Goal: Task Accomplishment & Management: Use online tool/utility

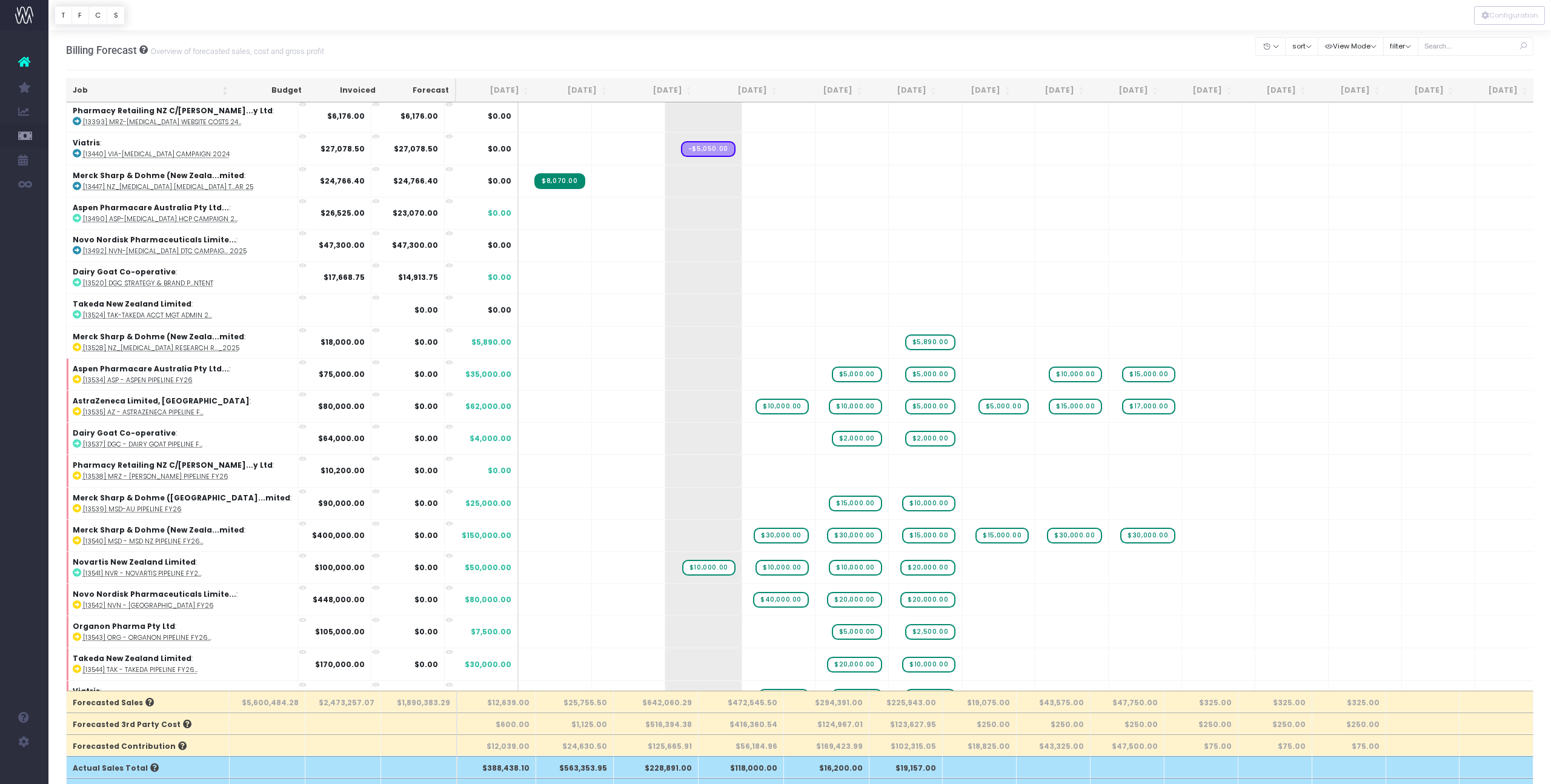
scroll to position [42, 0]
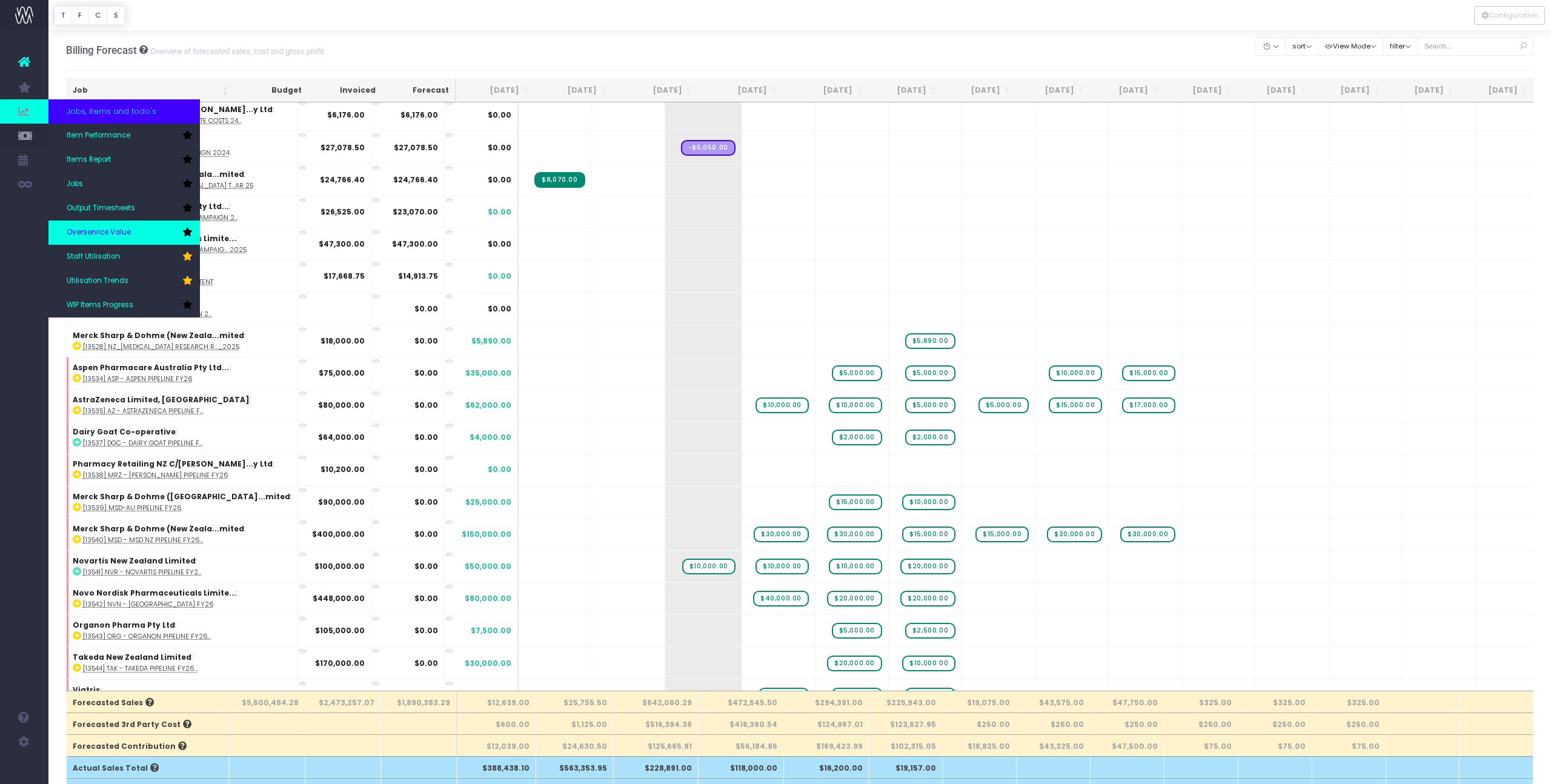
click at [132, 237] on link "Overservice Value" at bounding box center [124, 232] width 151 height 24
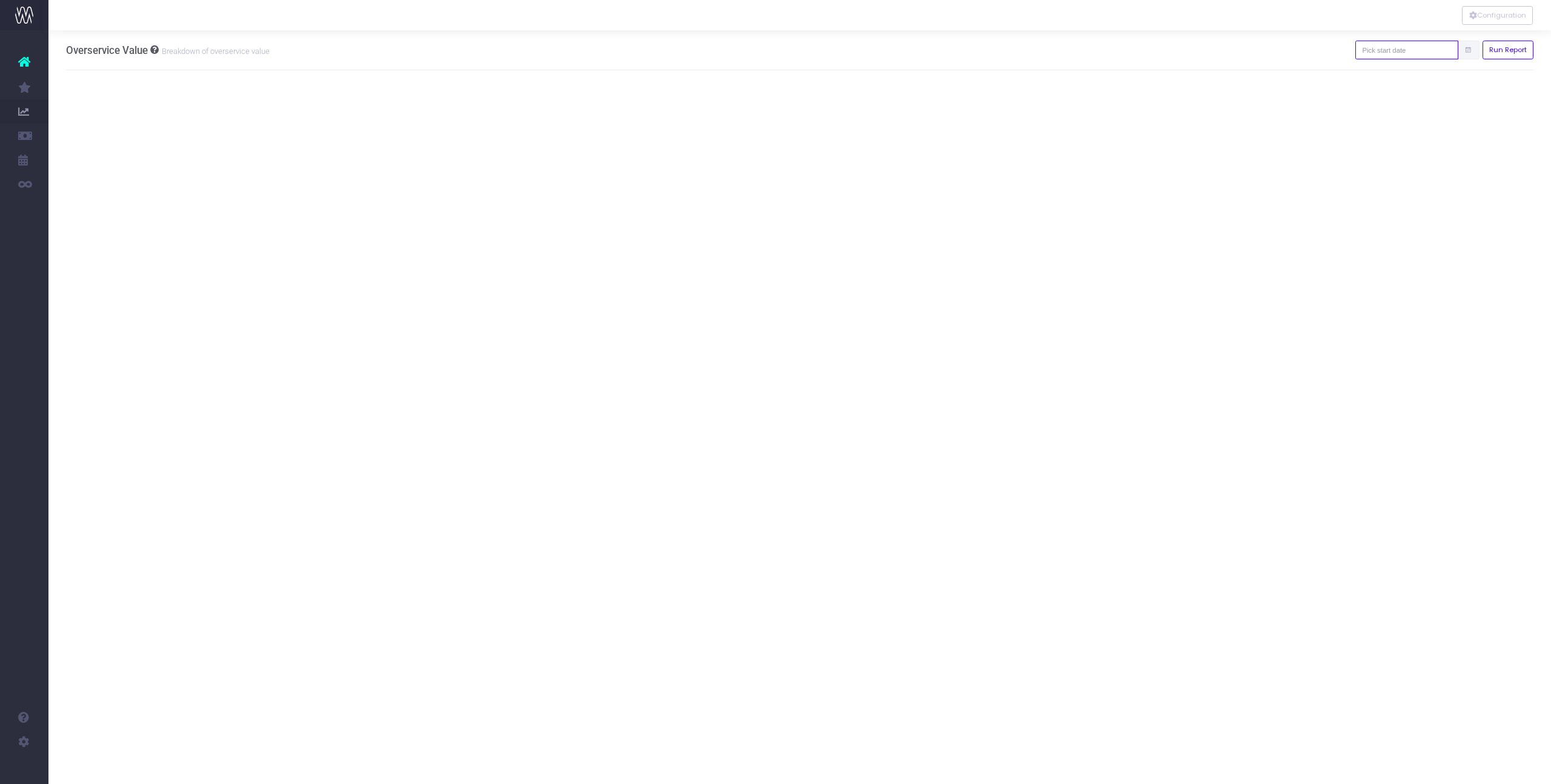
click at [1425, 48] on input "text" at bounding box center [1406, 50] width 103 height 19
click at [1383, 77] on th "«" at bounding box center [1386, 74] width 21 height 18
click at [1473, 110] on td "1" at bounding box center [1470, 110] width 21 height 18
type input "01-08-2025"
click at [1503, 47] on button "Run Report" at bounding box center [1508, 50] width 51 height 19
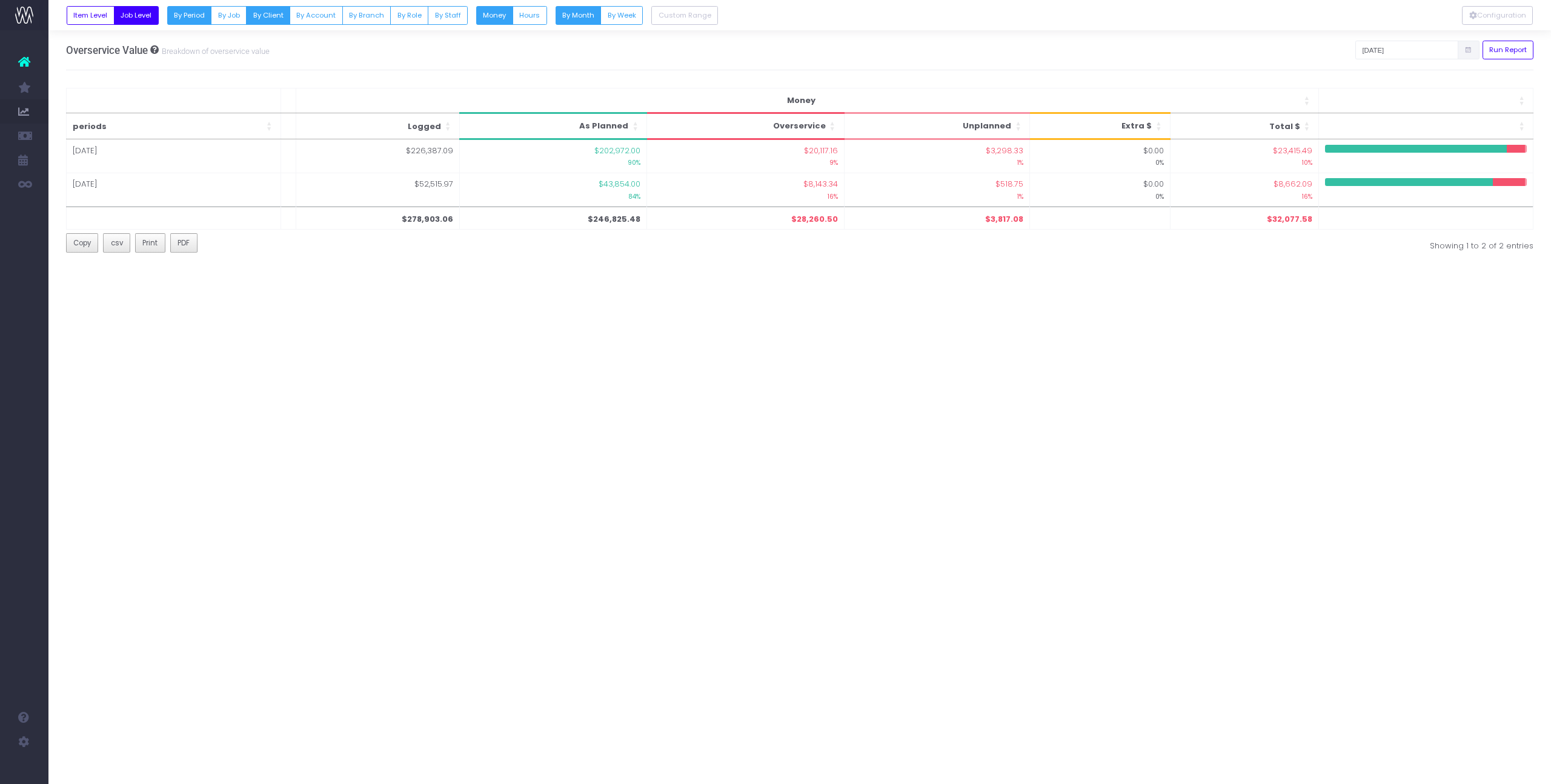
click at [268, 18] on button "By Client" at bounding box center [267, 16] width 44 height 19
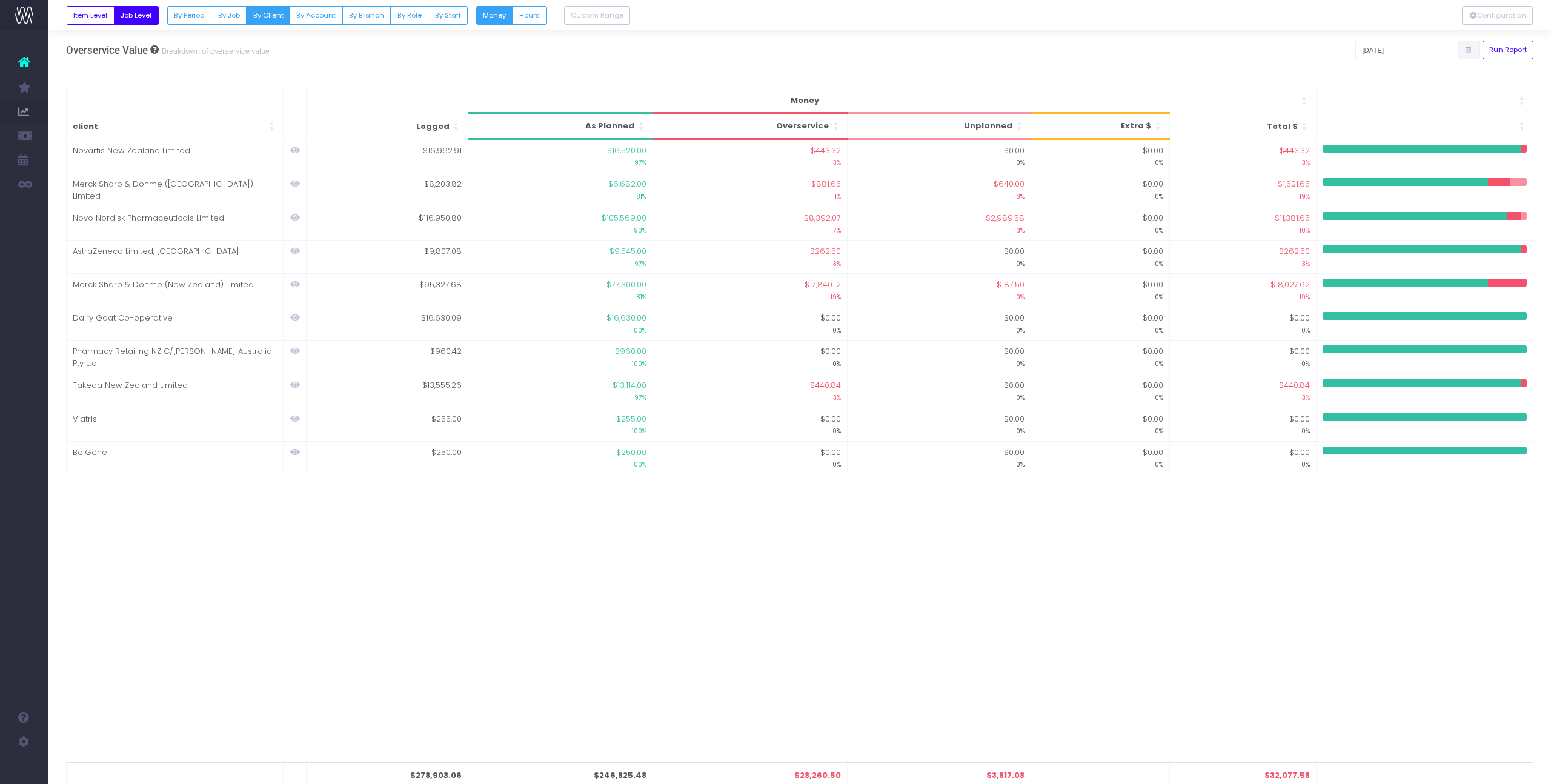
click at [298, 504] on div "$278,903.06 $246,825.48 $28,260.50 $3,817.08 $32,077.58 client Money client Log…" at bounding box center [800, 452] width 1468 height 623
click at [234, 17] on button "By Job" at bounding box center [229, 16] width 36 height 19
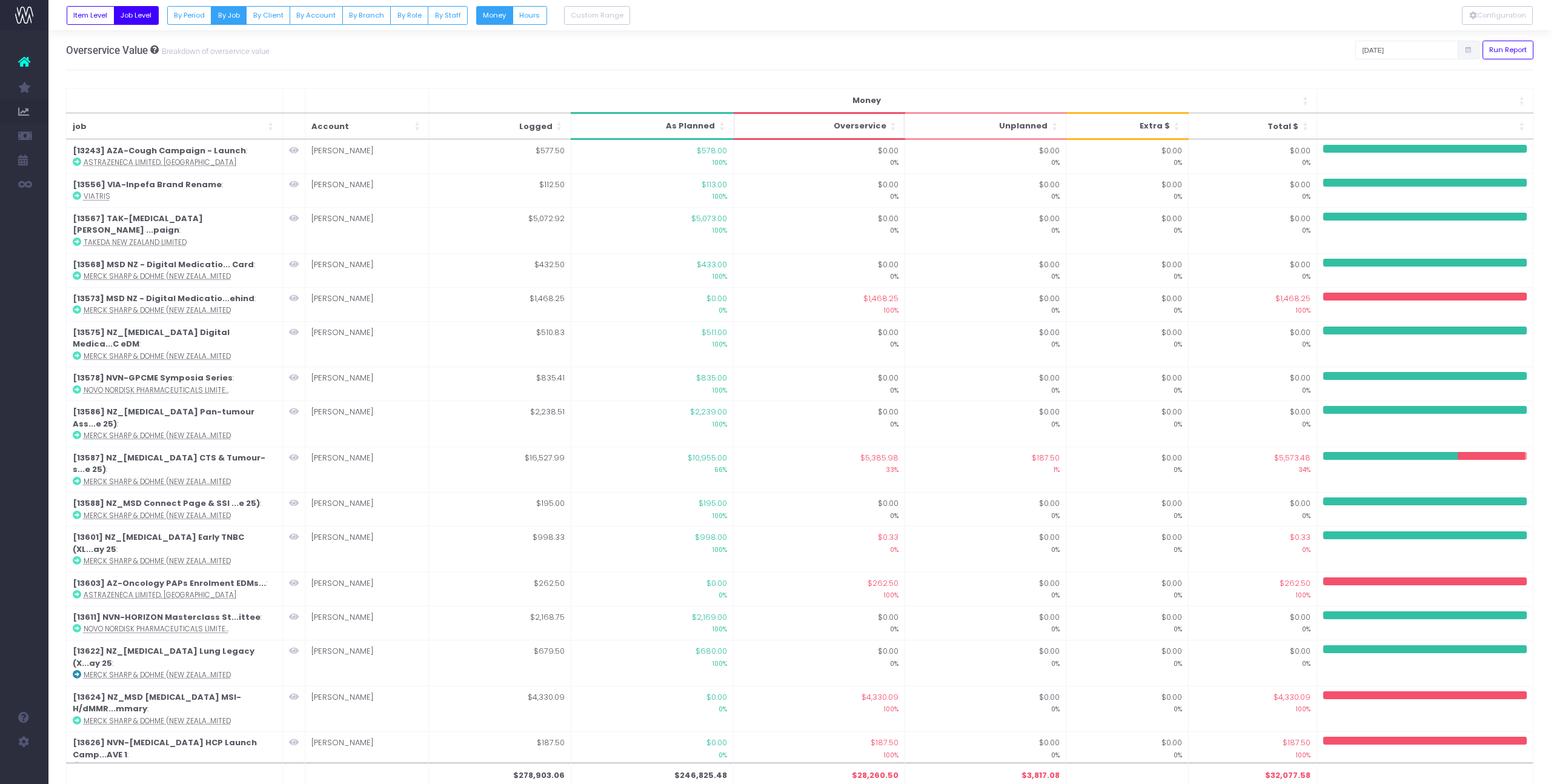
click at [895, 122] on span "Overservice: Activate to sort: Activate to sort: Activate to sort: Activate to …" at bounding box center [893, 126] width 7 height 24
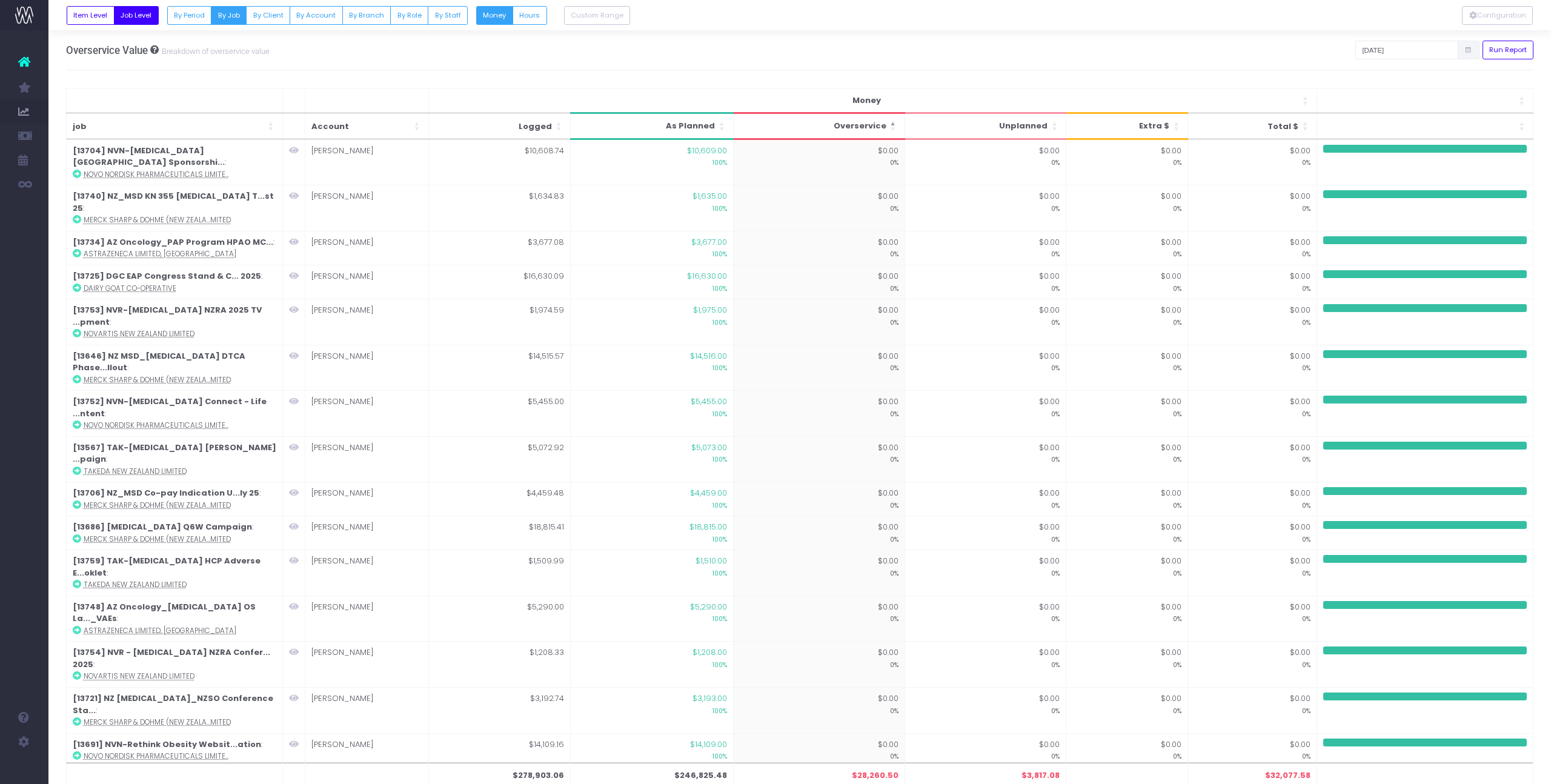
click at [895, 122] on span "Overservice: Activate to sort: Activate to sort: Activate to sort: Activate to …" at bounding box center [893, 126] width 7 height 24
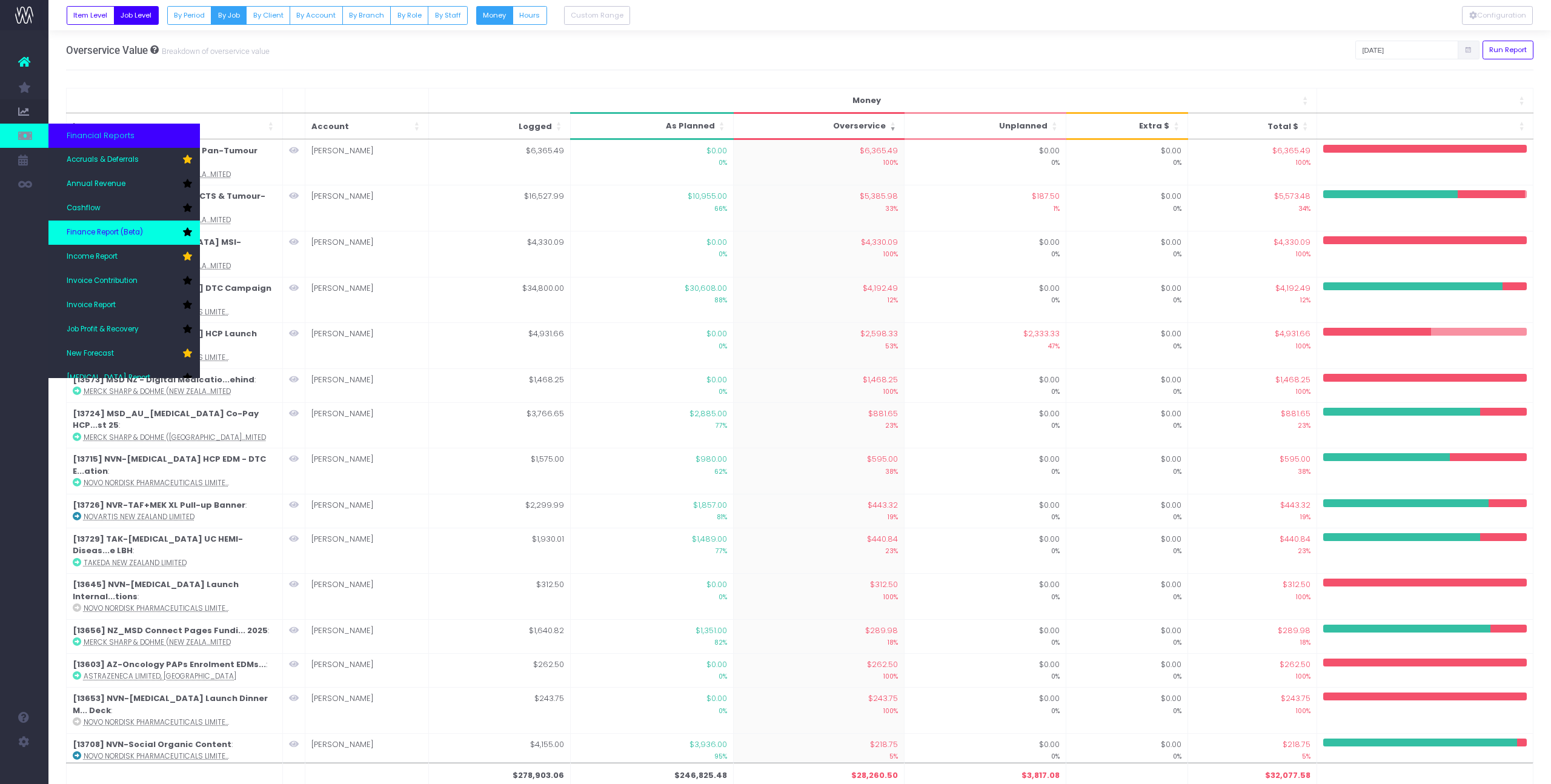
click at [132, 226] on link "Finance Report (Beta)" at bounding box center [124, 232] width 151 height 24
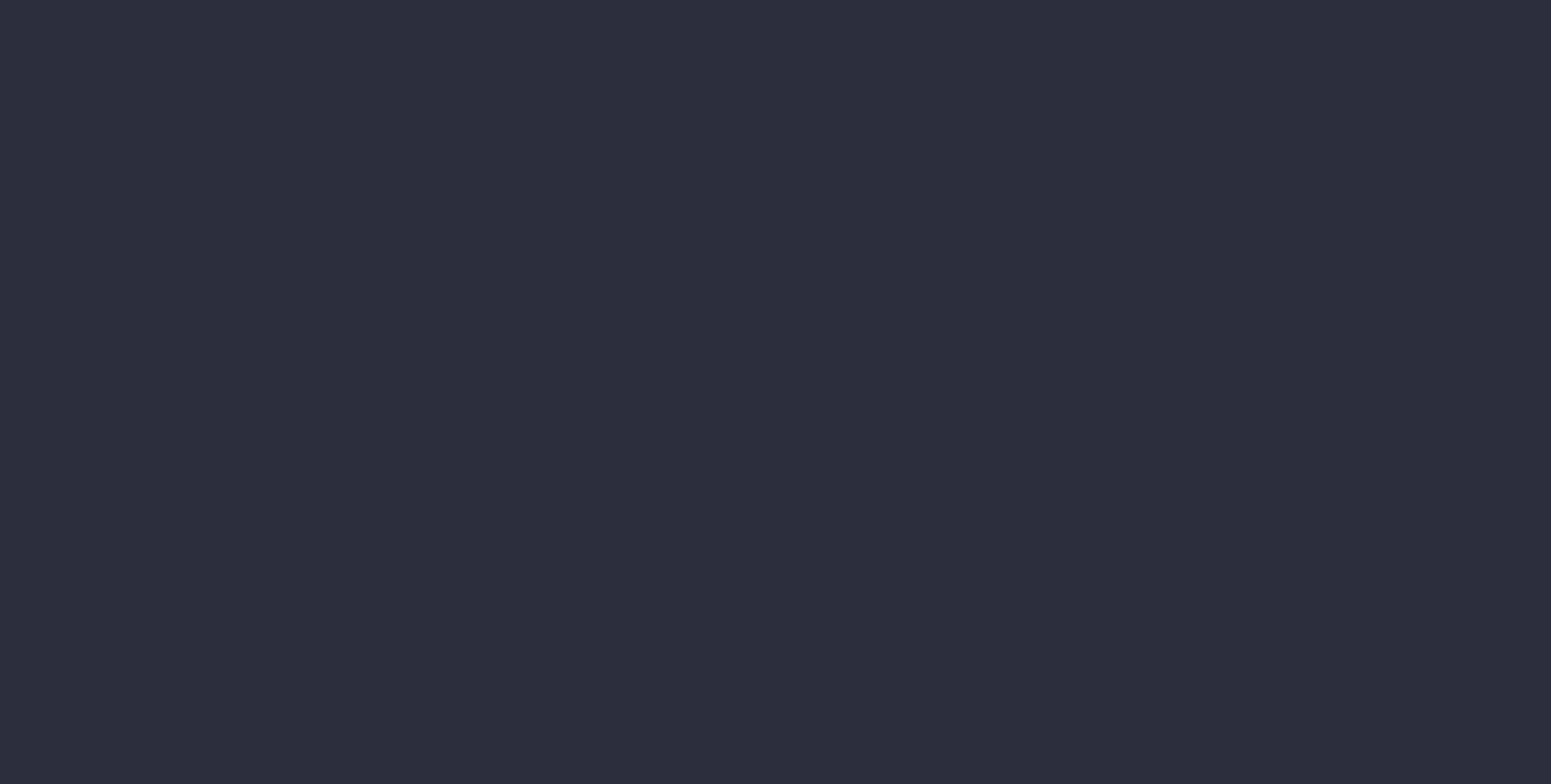
select select "finances"
select select "job"
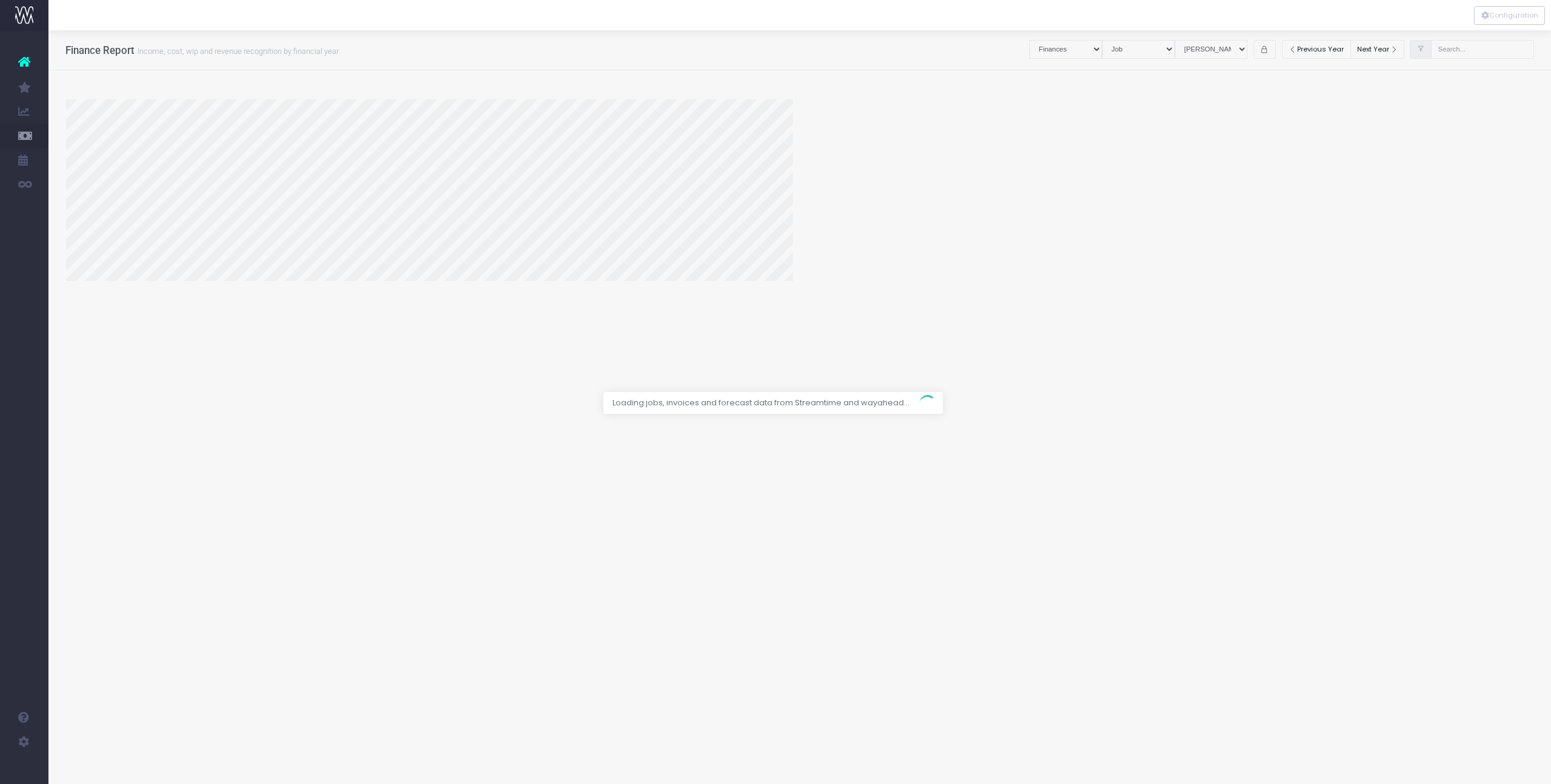
select select "revrec"
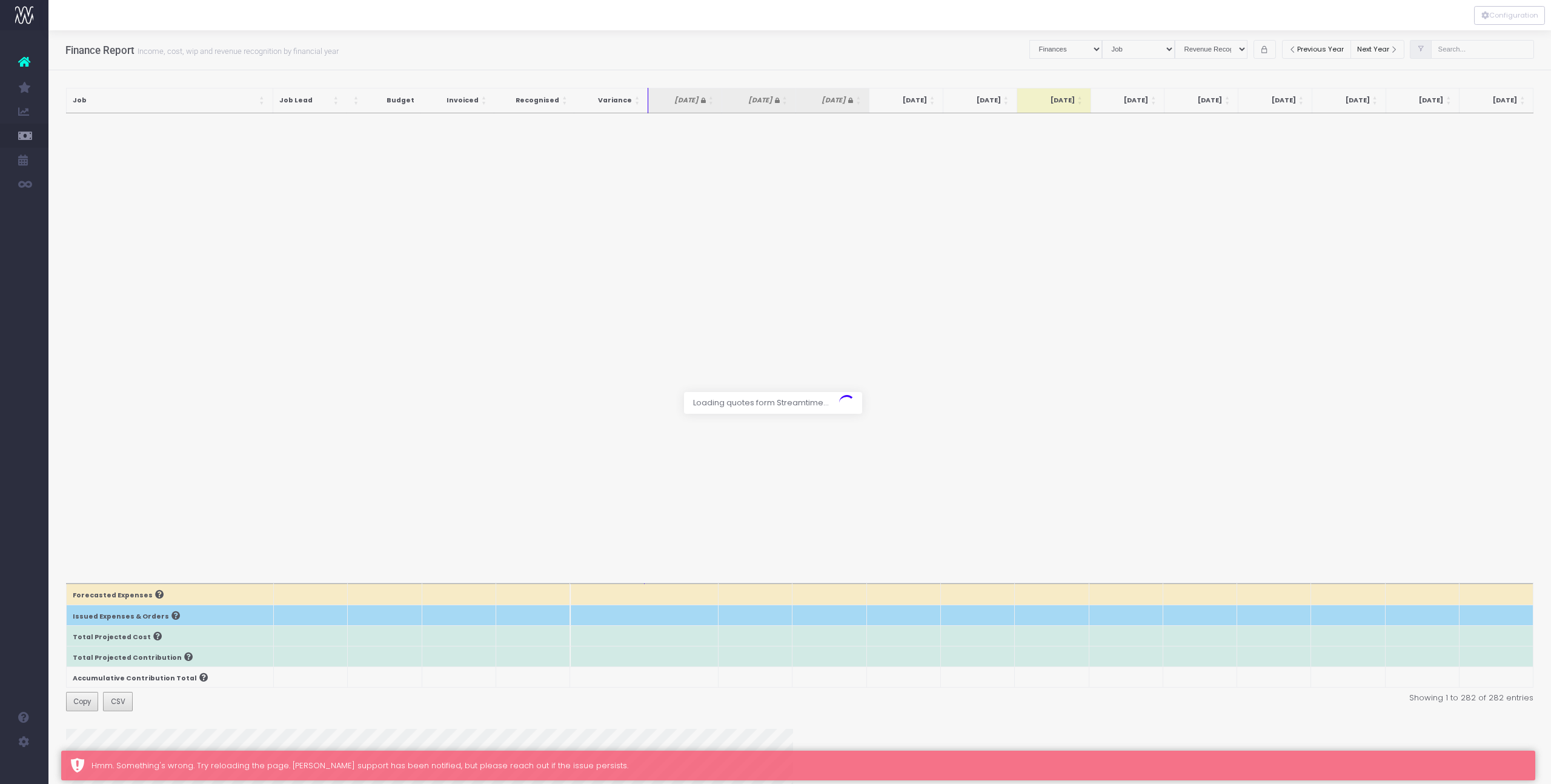
click at [1066, 47] on div at bounding box center [775, 392] width 1551 height 784
click at [1107, 48] on div at bounding box center [775, 392] width 1551 height 784
click at [1491, 17] on button "Configuration" at bounding box center [1509, 16] width 71 height 19
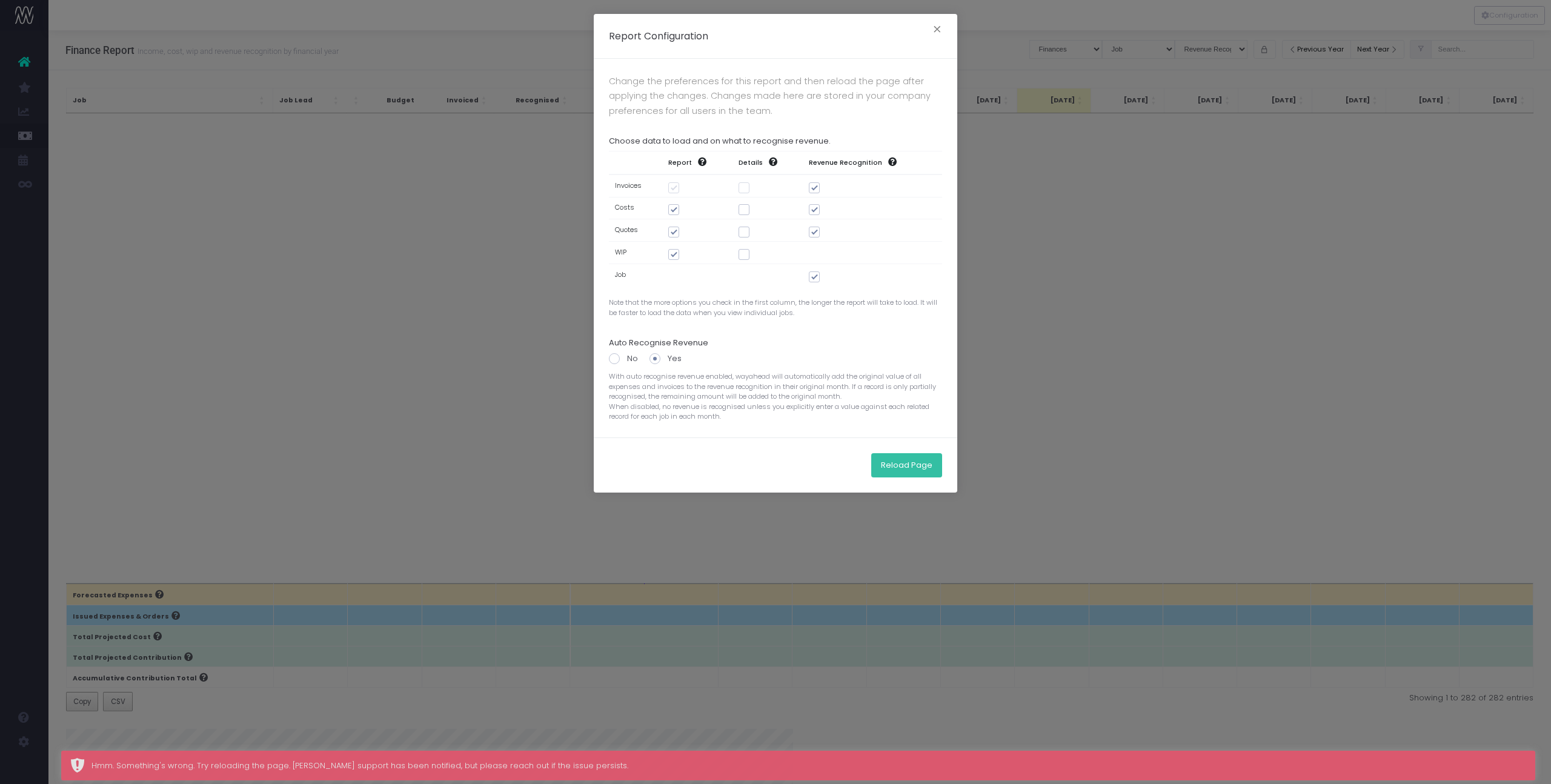
click at [896, 464] on button "Reload Page" at bounding box center [906, 465] width 71 height 24
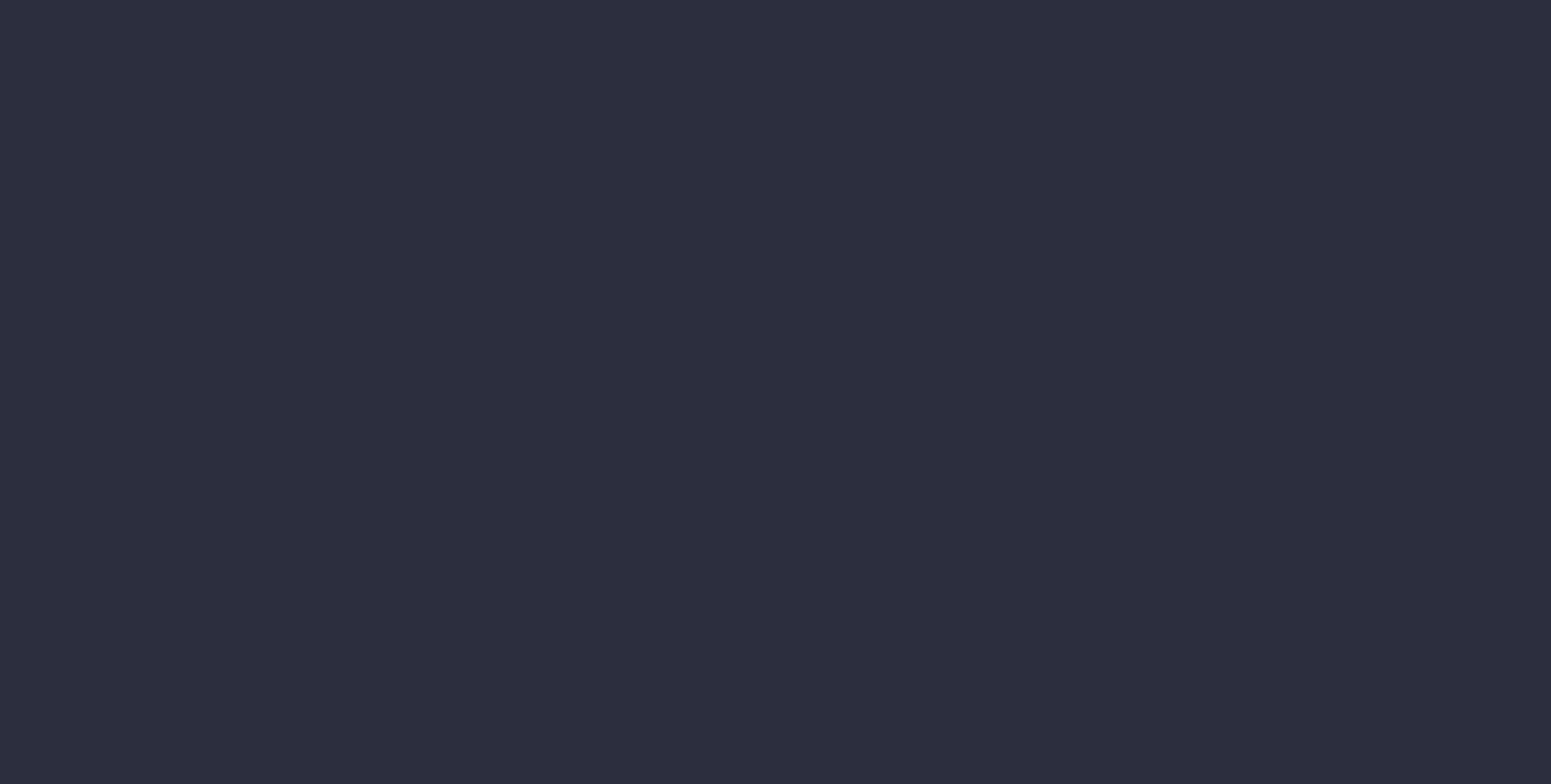
select select "finances"
select select "job"
select select "revrec"
